Goal: Check status

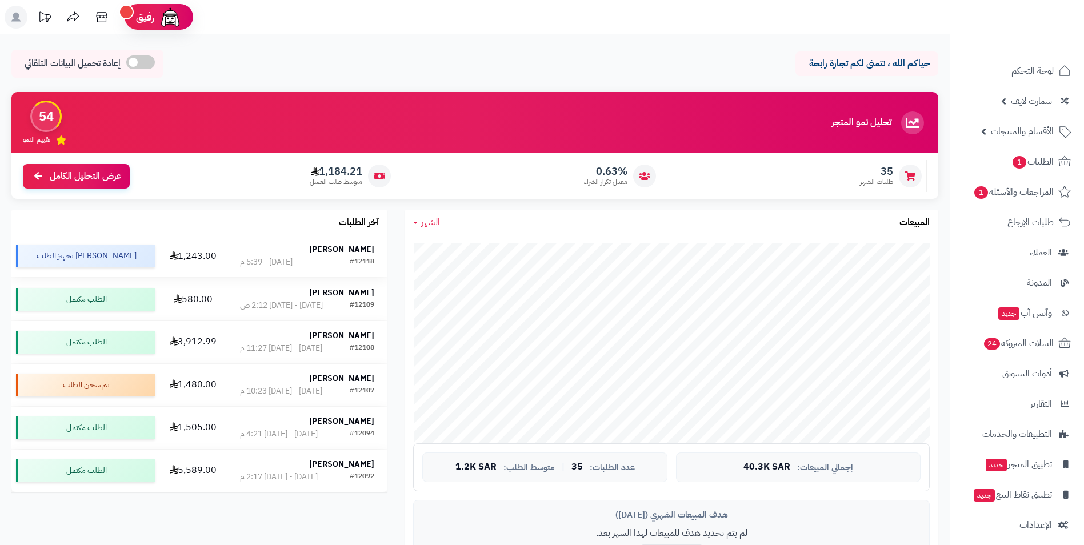
click at [354, 255] on strong "[PERSON_NAME]" at bounding box center [341, 250] width 65 height 12
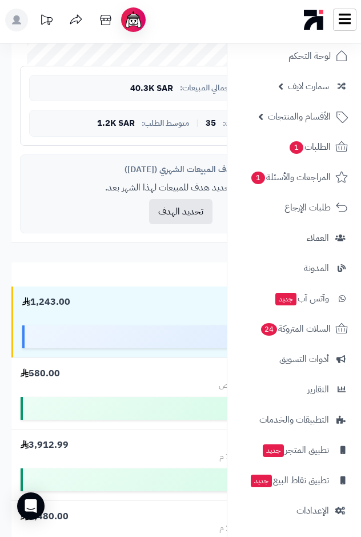
scroll to position [554, 0]
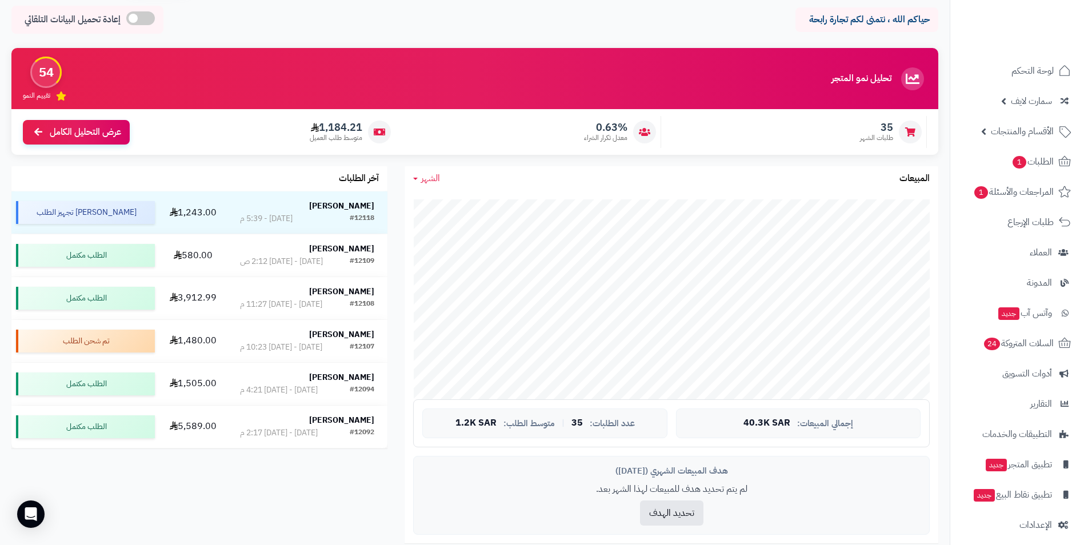
scroll to position [114, 0]
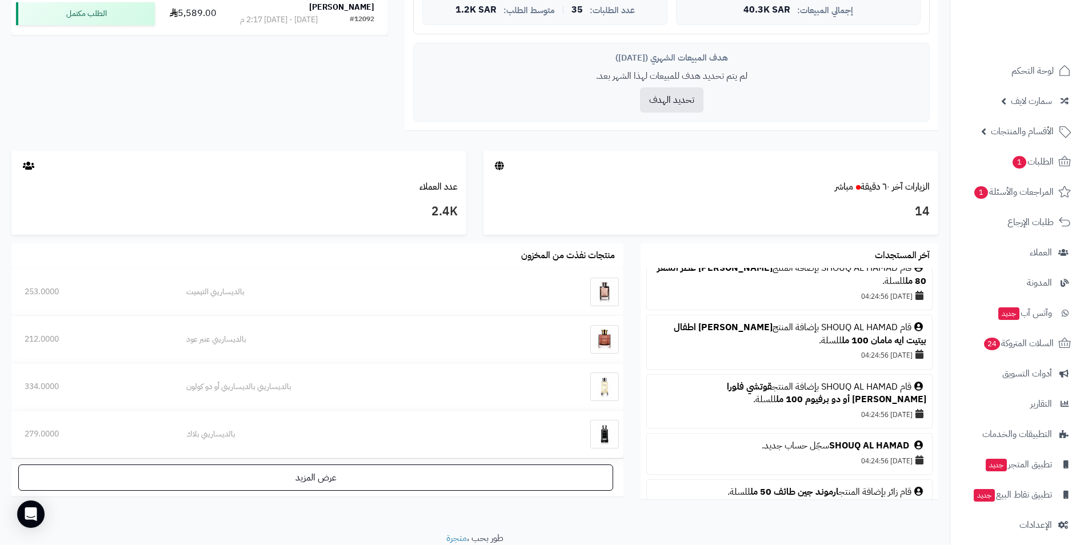
scroll to position [457, 0]
